Goal: Navigation & Orientation: Understand site structure

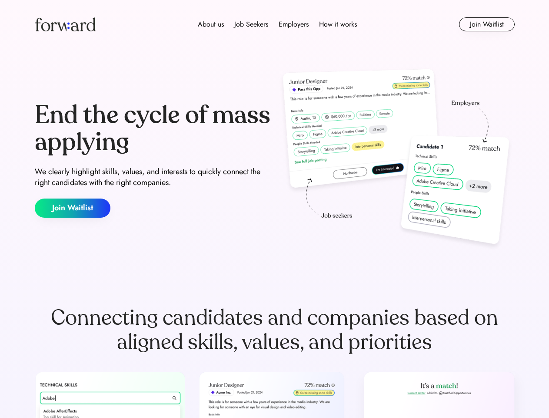
click at [274, 209] on div "End the cycle of mass applying We clearly highlight skills, values, and interes…" at bounding box center [275, 159] width 480 height 187
click at [275, 24] on div "About us Job Seekers Employers How it works" at bounding box center [277, 24] width 343 height 10
click at [65, 24] on img at bounding box center [65, 24] width 61 height 14
click at [277, 24] on div "About us Job Seekers Employers How it works" at bounding box center [277, 24] width 343 height 10
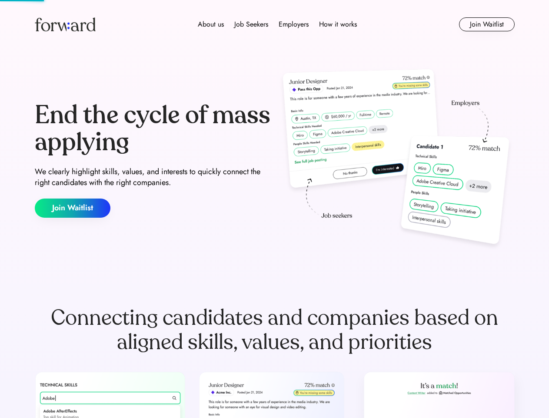
click at [211, 24] on div "About us" at bounding box center [211, 24] width 26 height 10
click at [251, 24] on div "Job Seekers" at bounding box center [251, 24] width 34 height 10
click at [294, 24] on div "Employers" at bounding box center [294, 24] width 30 height 10
click at [338, 24] on div "How it works" at bounding box center [338, 24] width 38 height 10
click at [487, 24] on button "Join Waitlist" at bounding box center [487, 24] width 56 height 14
